Goal: Information Seeking & Learning: Learn about a topic

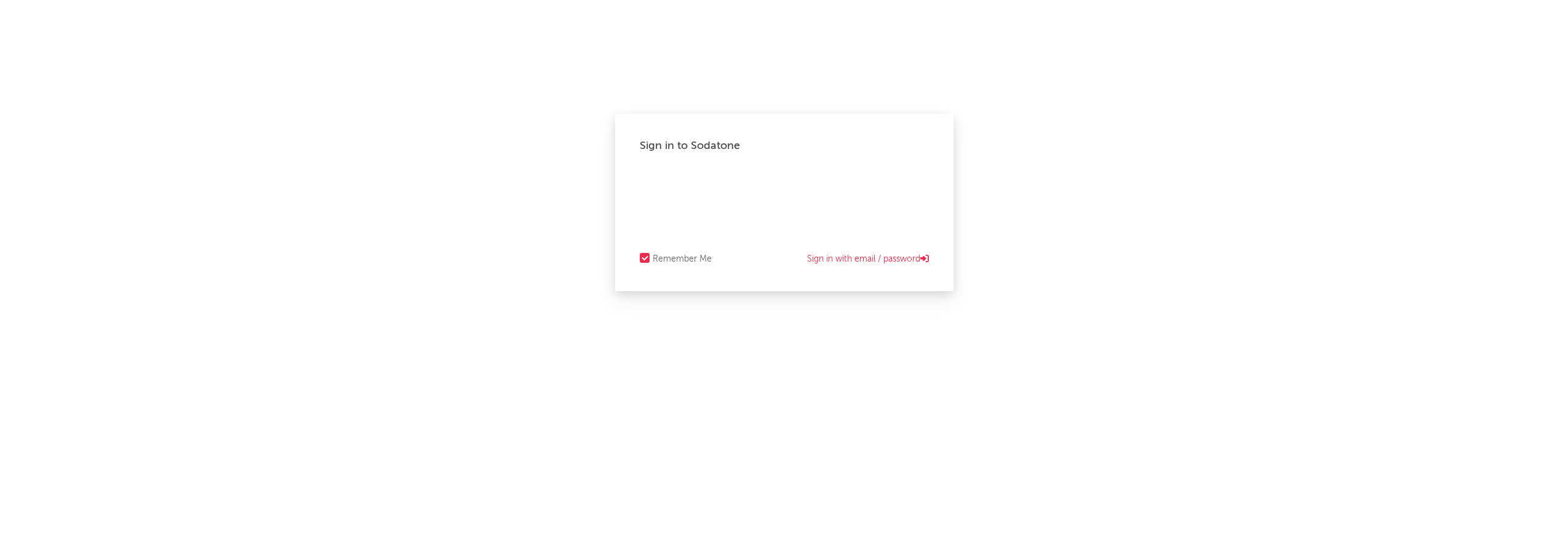
select select "recorded_music"
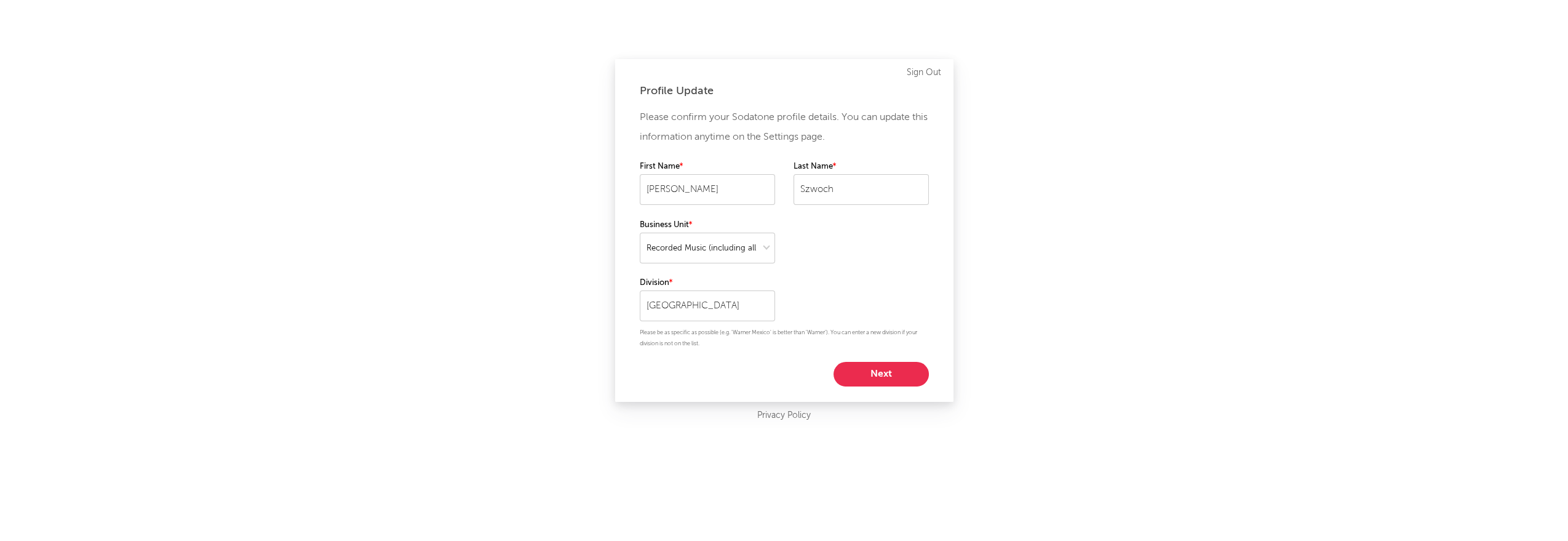
click at [894, 377] on button "Next" at bounding box center [881, 374] width 96 height 25
select select "other"
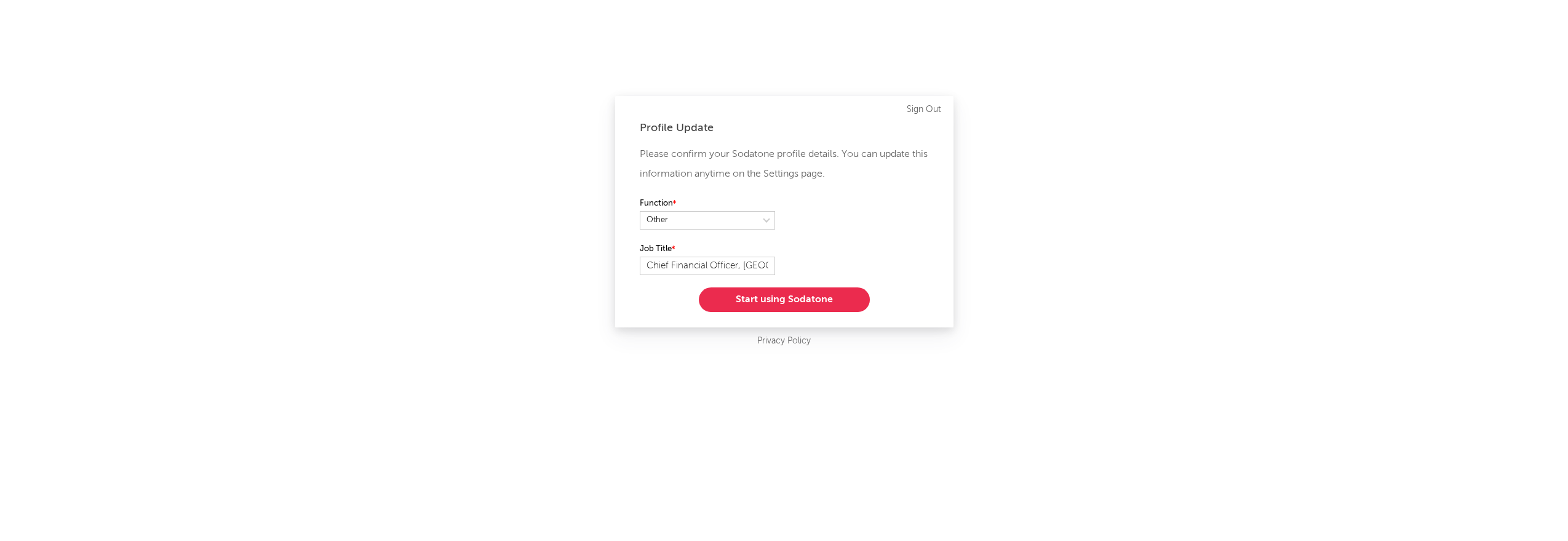
click at [770, 301] on button "Start using Sodatone" at bounding box center [784, 300] width 171 height 25
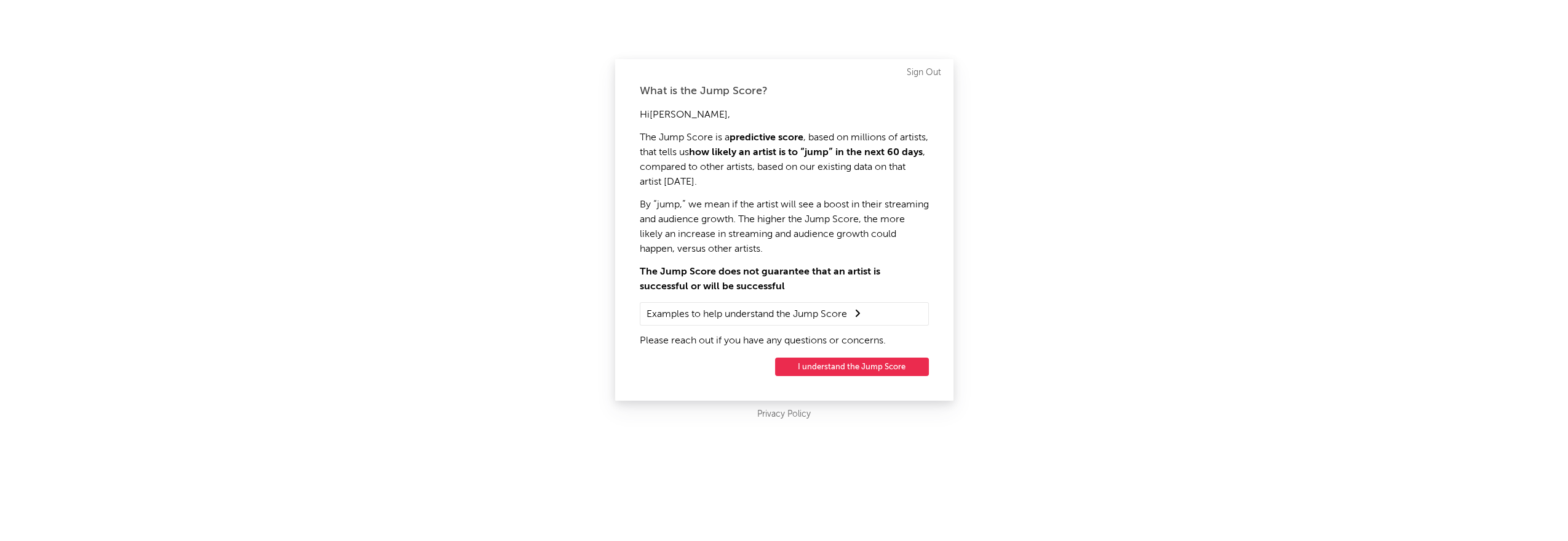
click at [847, 364] on button "I understand the Jump Score" at bounding box center [852, 367] width 154 height 18
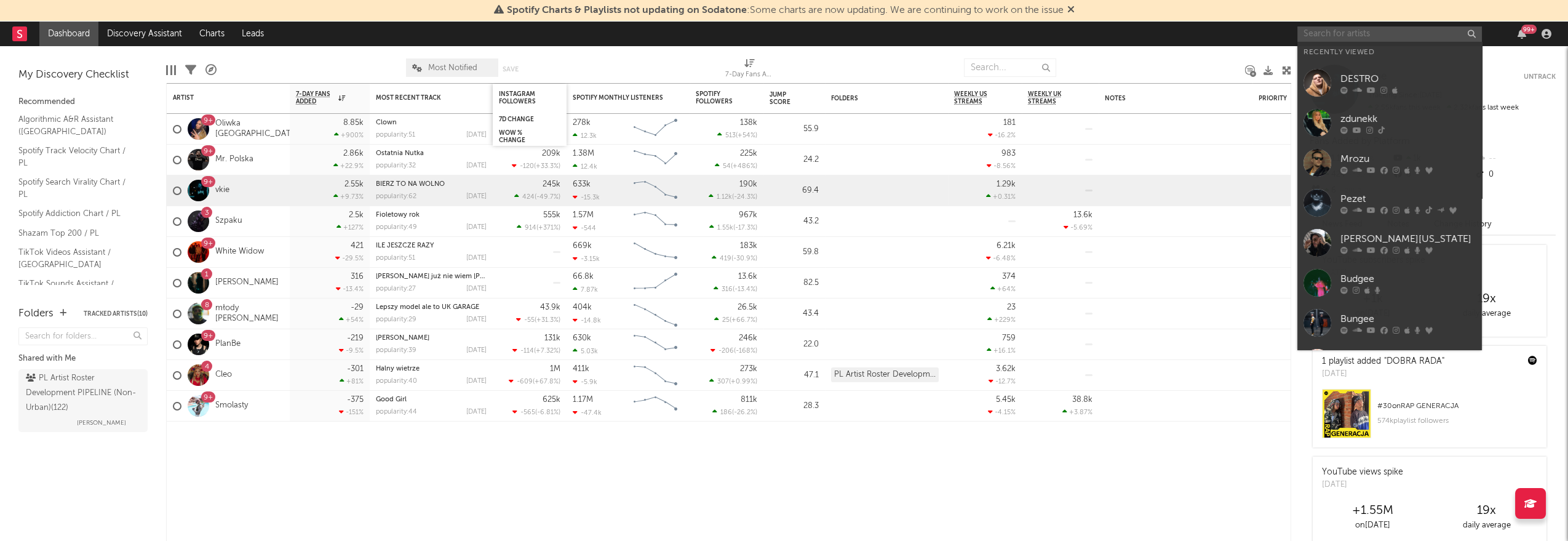
click at [1472, 33] on input "text" at bounding box center [1390, 33] width 185 height 15
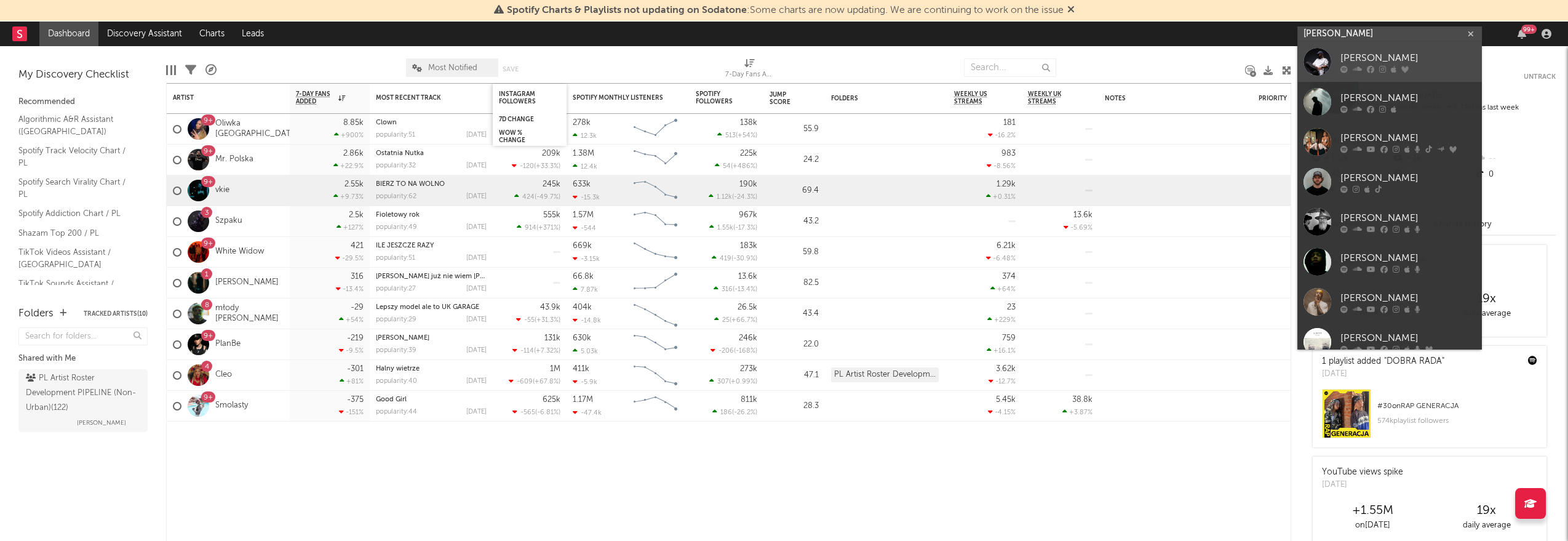
type input "[PERSON_NAME]"
click at [1350, 61] on div "[PERSON_NAME]" at bounding box center [1408, 58] width 135 height 15
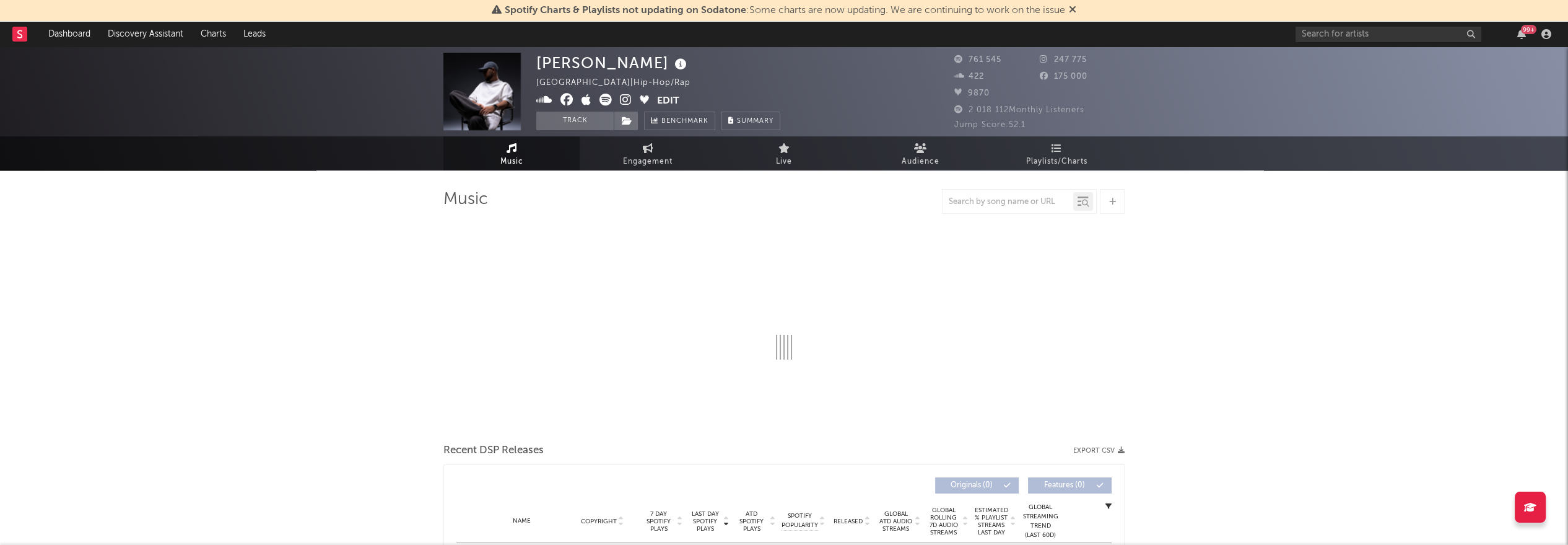
select select "6m"
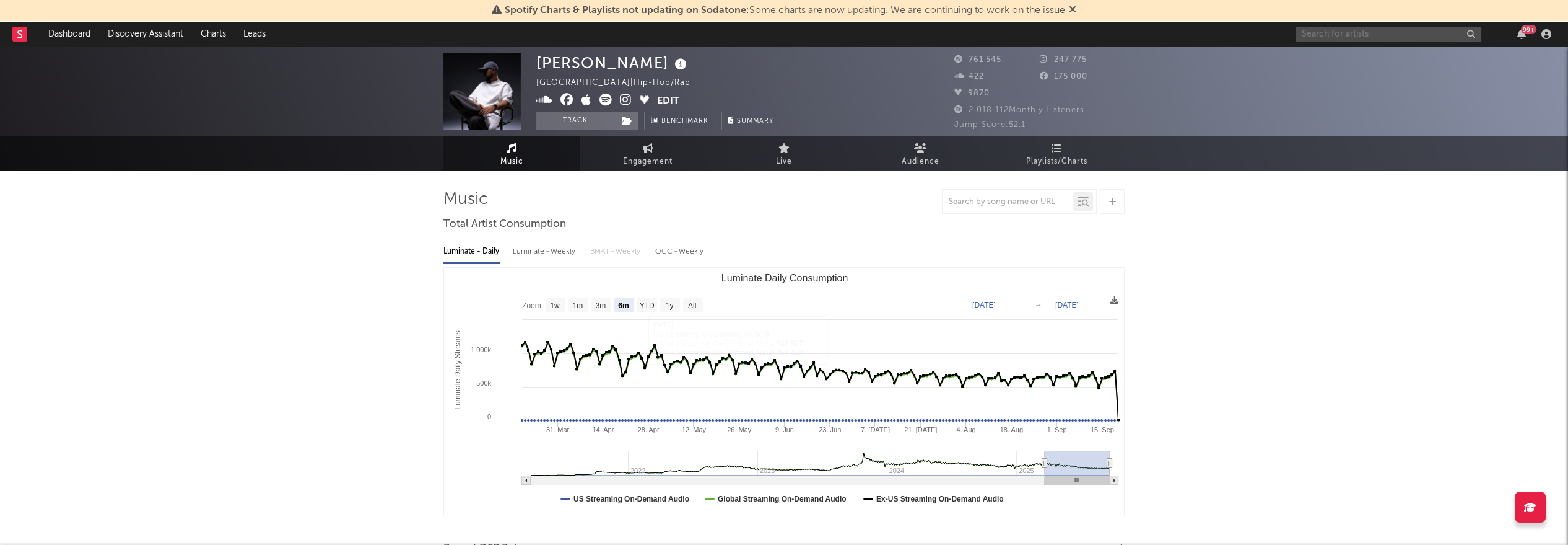
click at [1371, 34] on input "text" at bounding box center [1388, 34] width 186 height 15
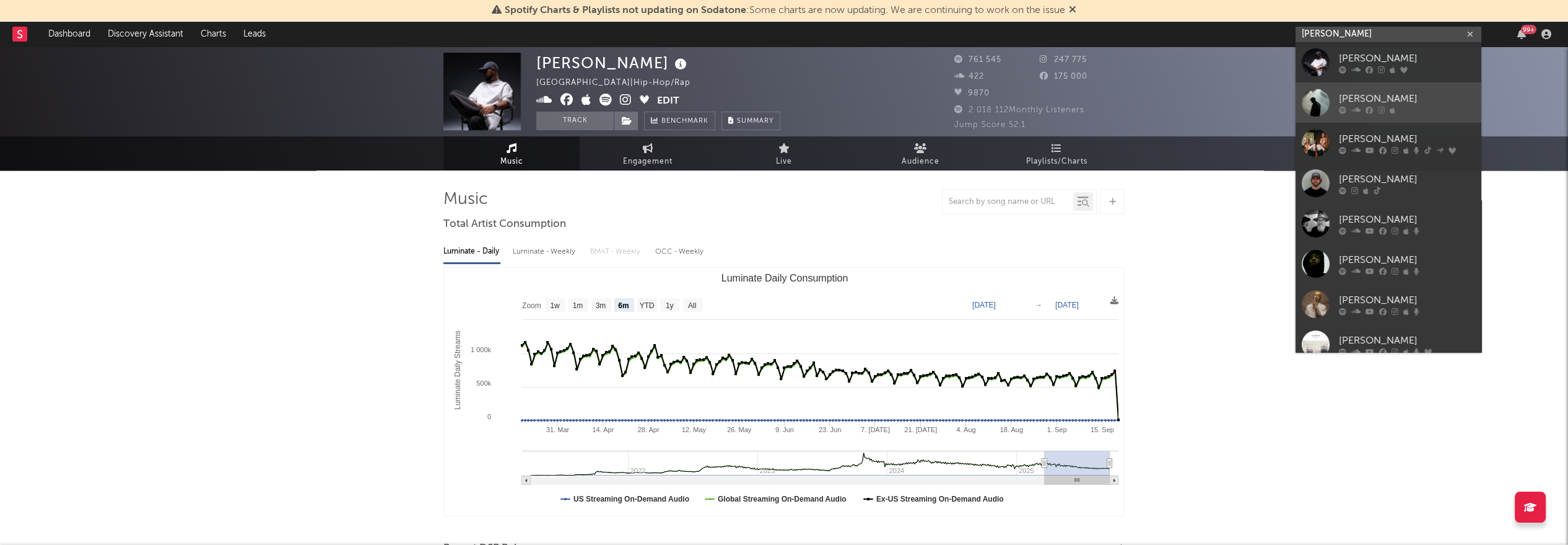
type input "[PERSON_NAME]"
click at [1357, 100] on div "[PERSON_NAME]" at bounding box center [1407, 99] width 136 height 15
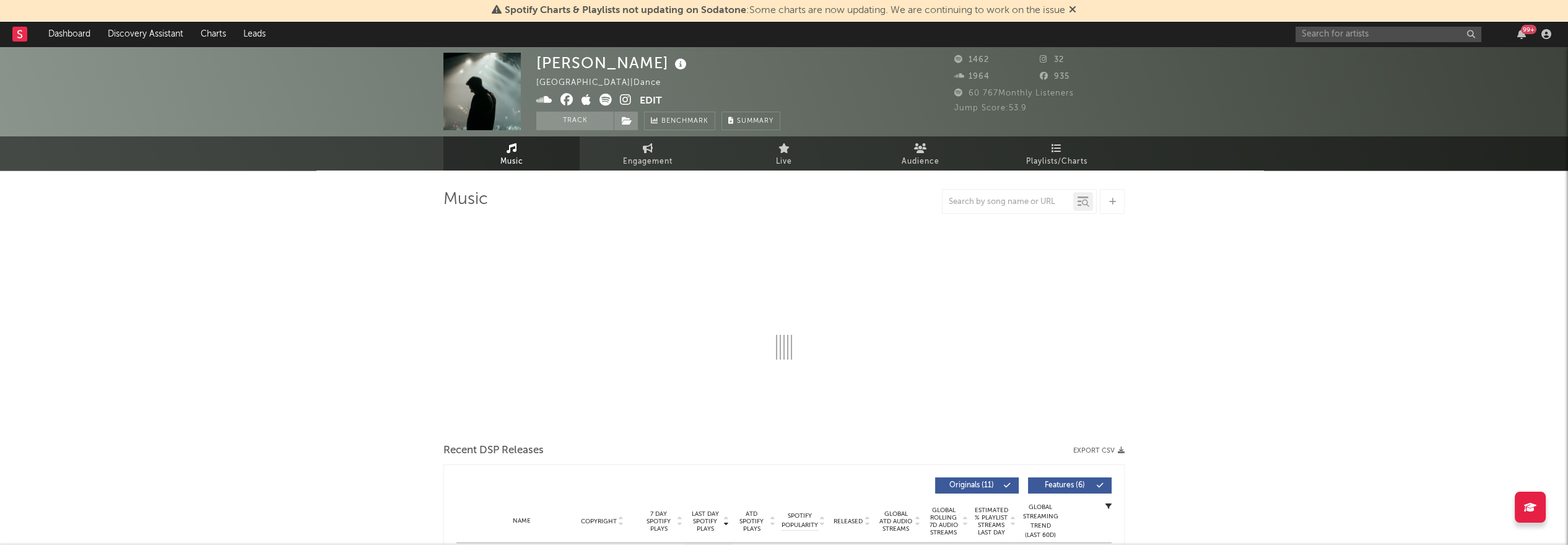
select select "1w"
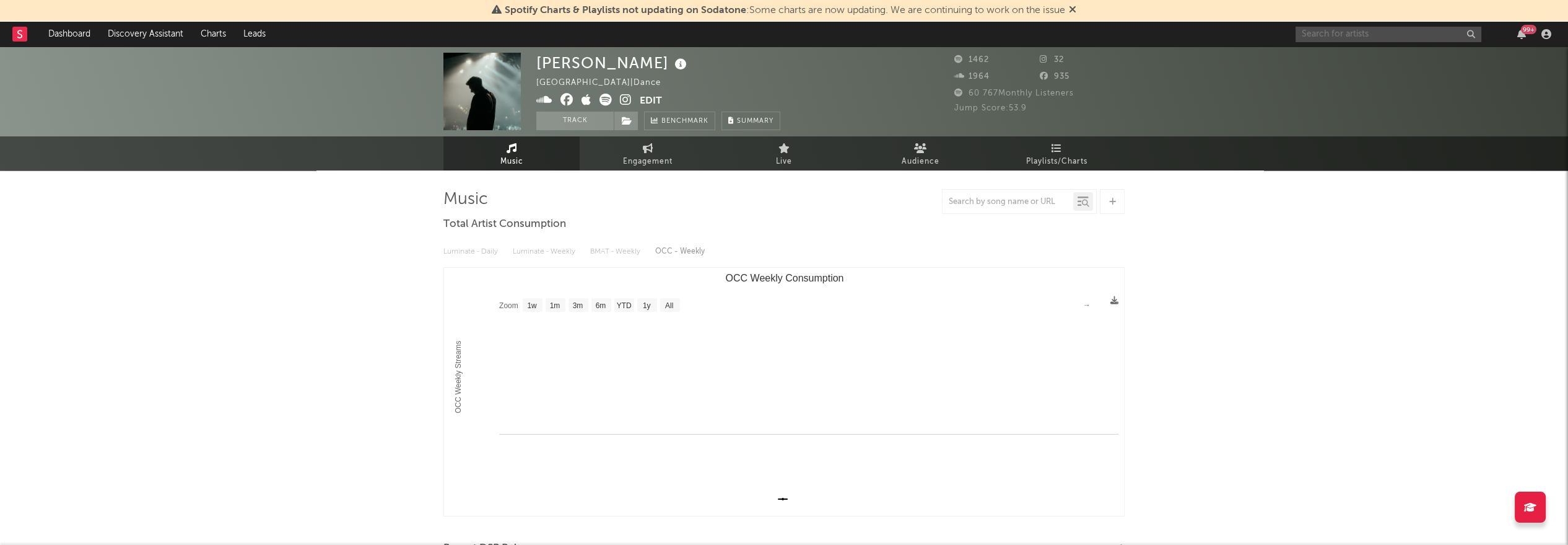
click at [1408, 32] on input "text" at bounding box center [1388, 34] width 186 height 15
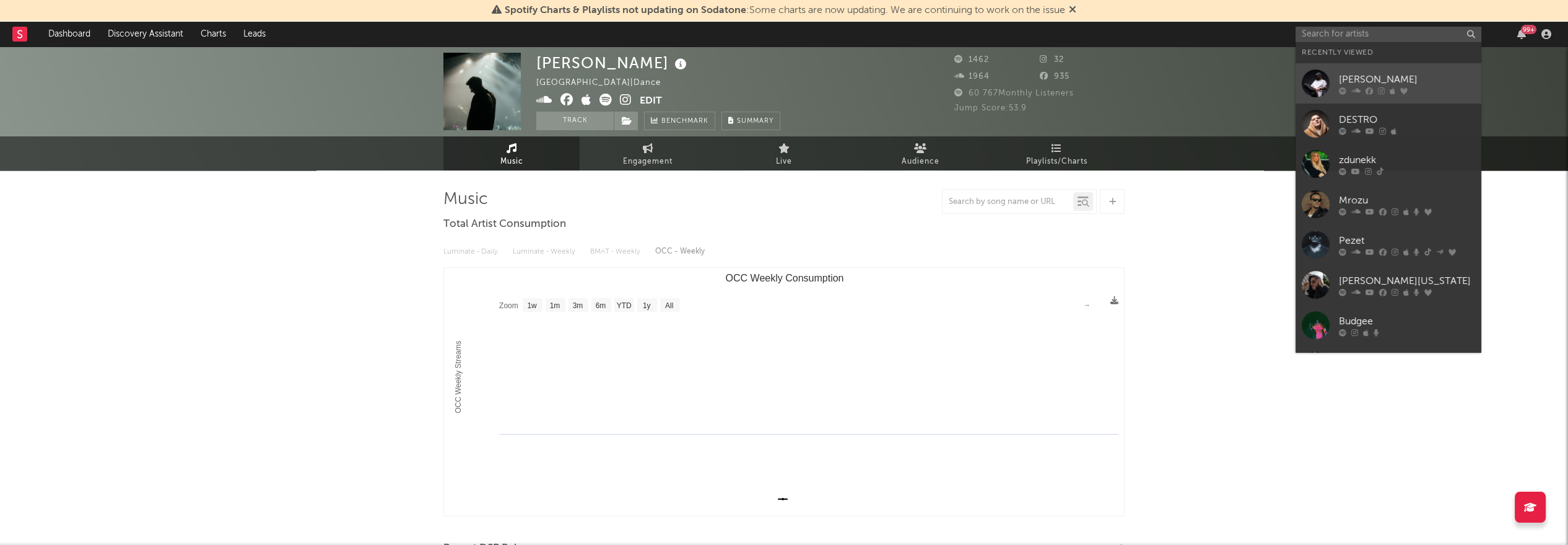
click at [1374, 89] on div at bounding box center [1407, 91] width 136 height 7
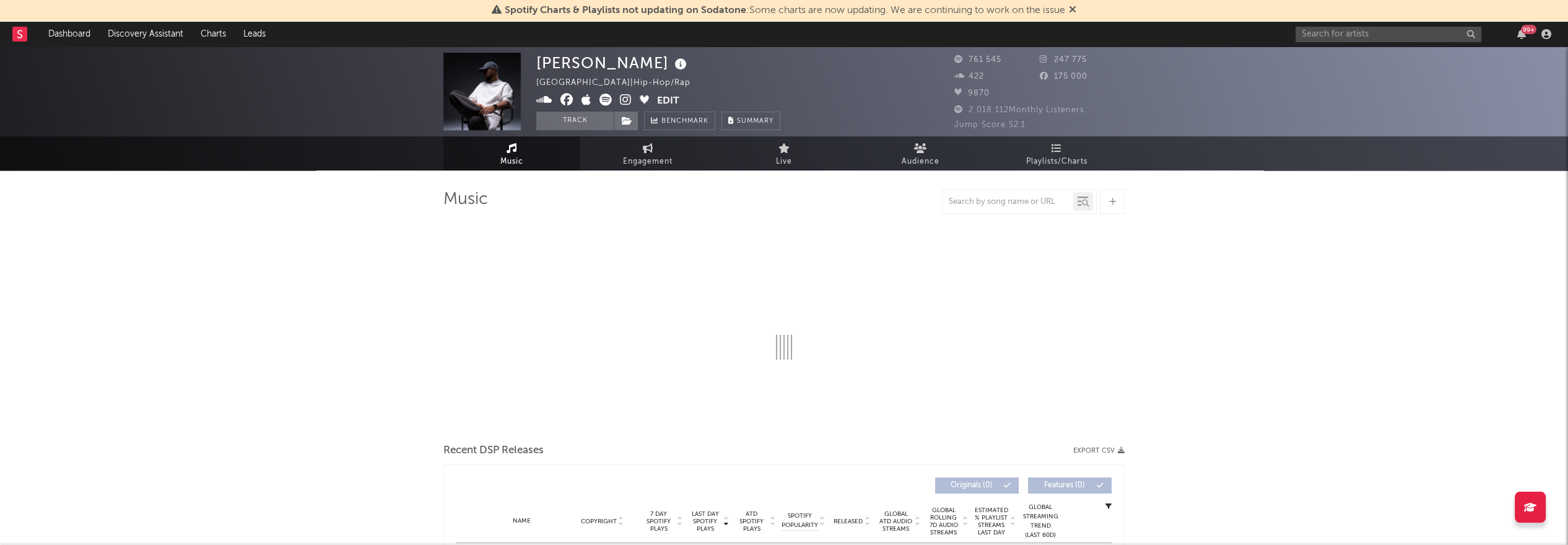
select select "6m"
